Goal: Task Accomplishment & Management: Use online tool/utility

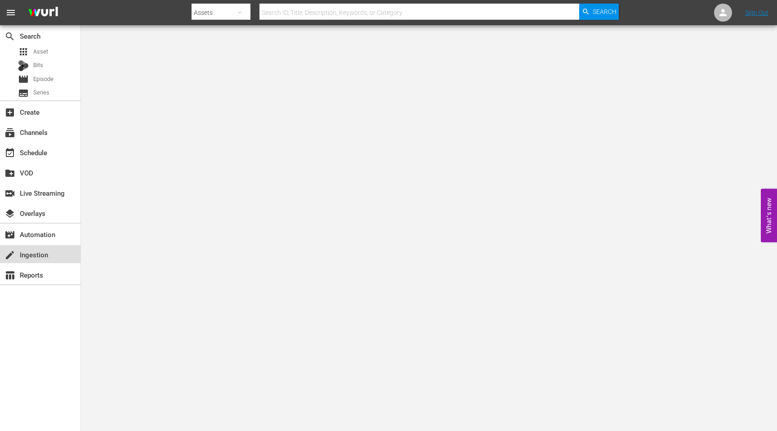
click at [54, 260] on div "create Ingestion" at bounding box center [40, 254] width 81 height 18
